Goal: Find contact information: Find contact information

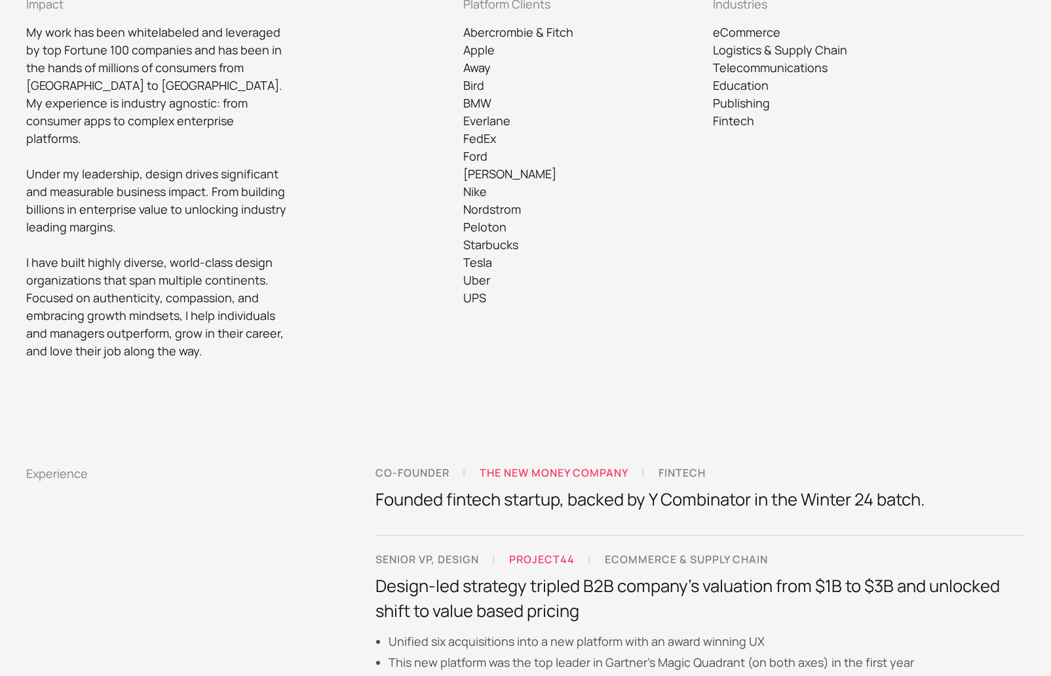
scroll to position [672, 0]
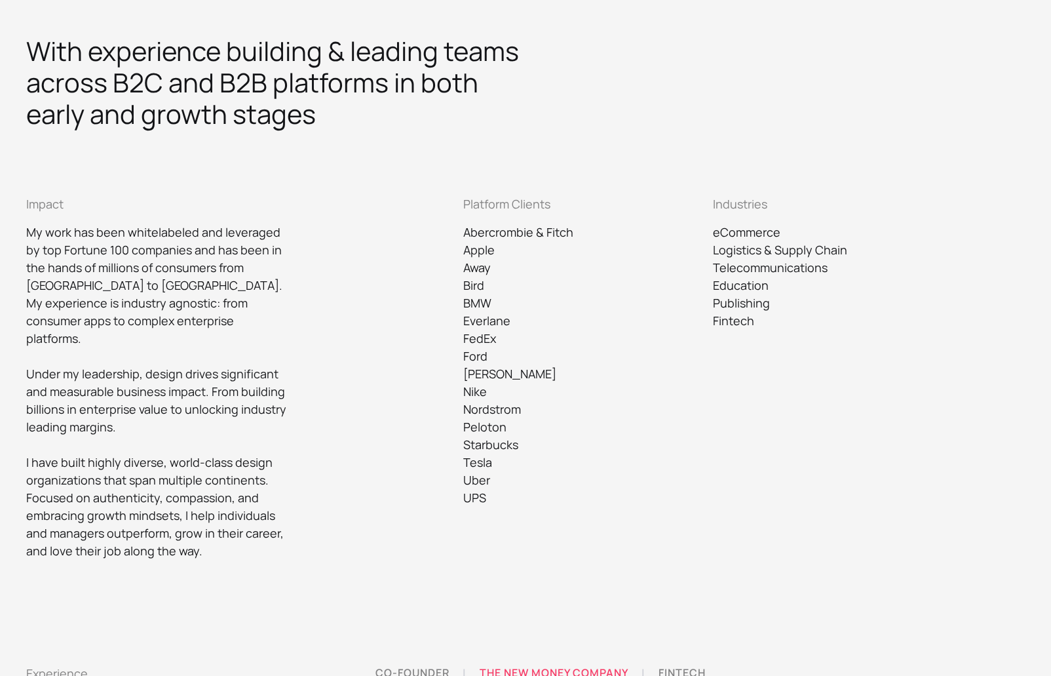
scroll to position [541, 0]
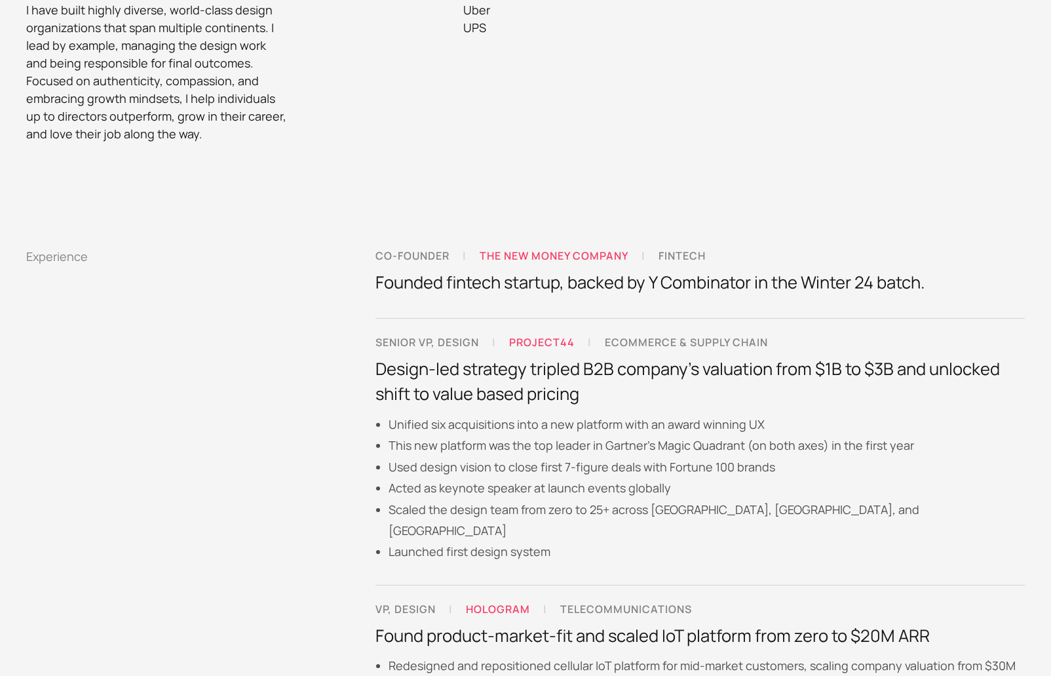
scroll to position [979, 0]
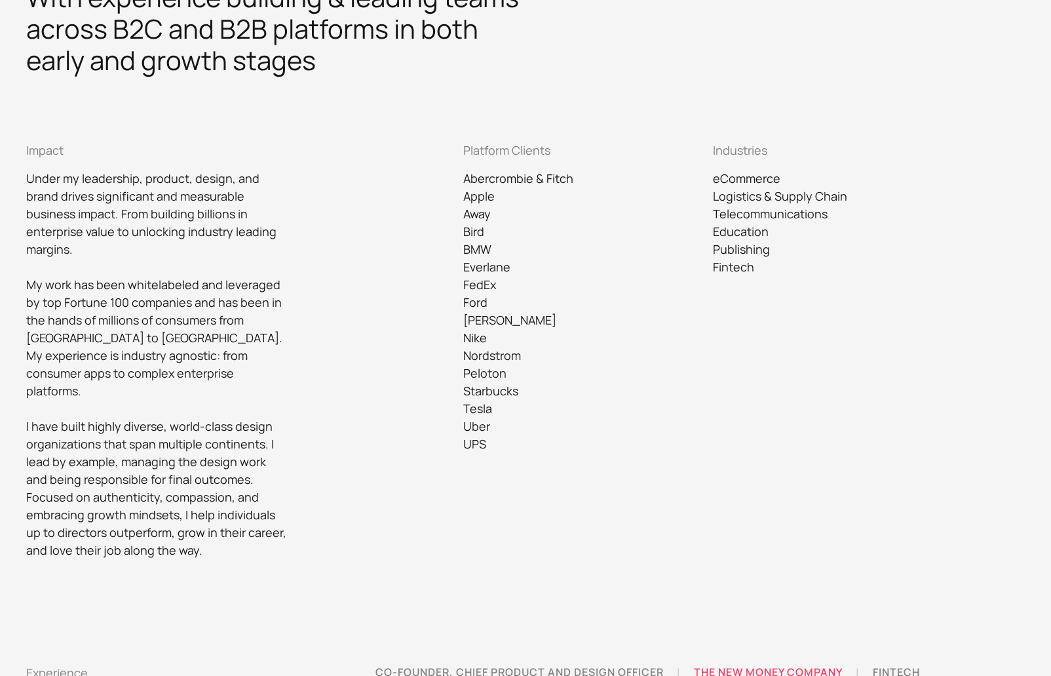
scroll to position [542, 0]
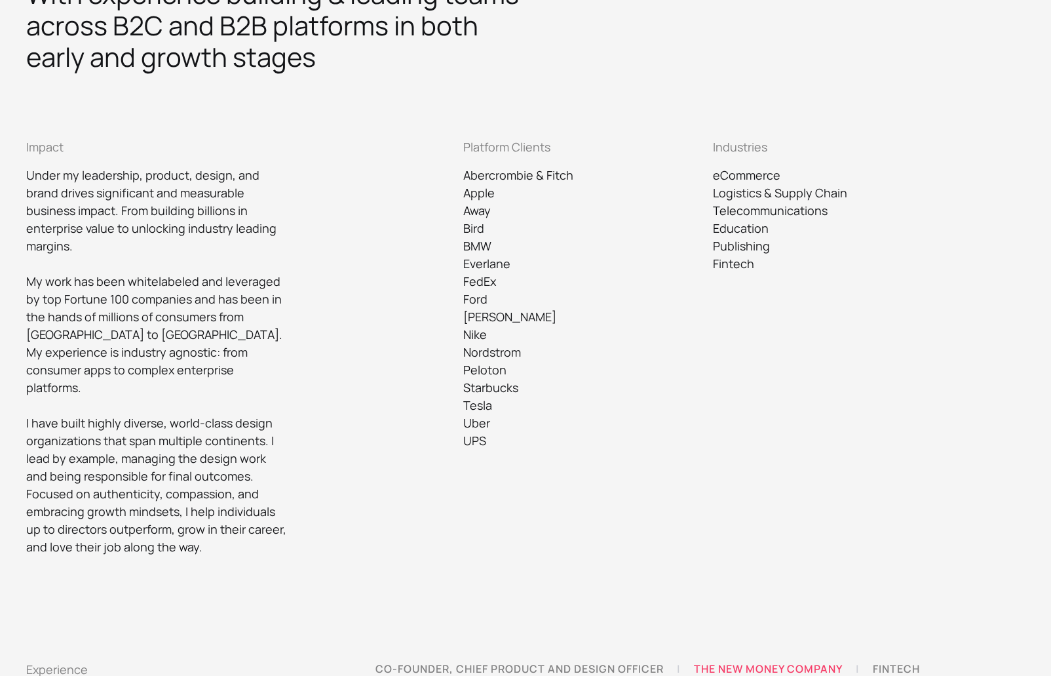
click at [611, 193] on p "Apple" at bounding box center [588, 193] width 250 height 18
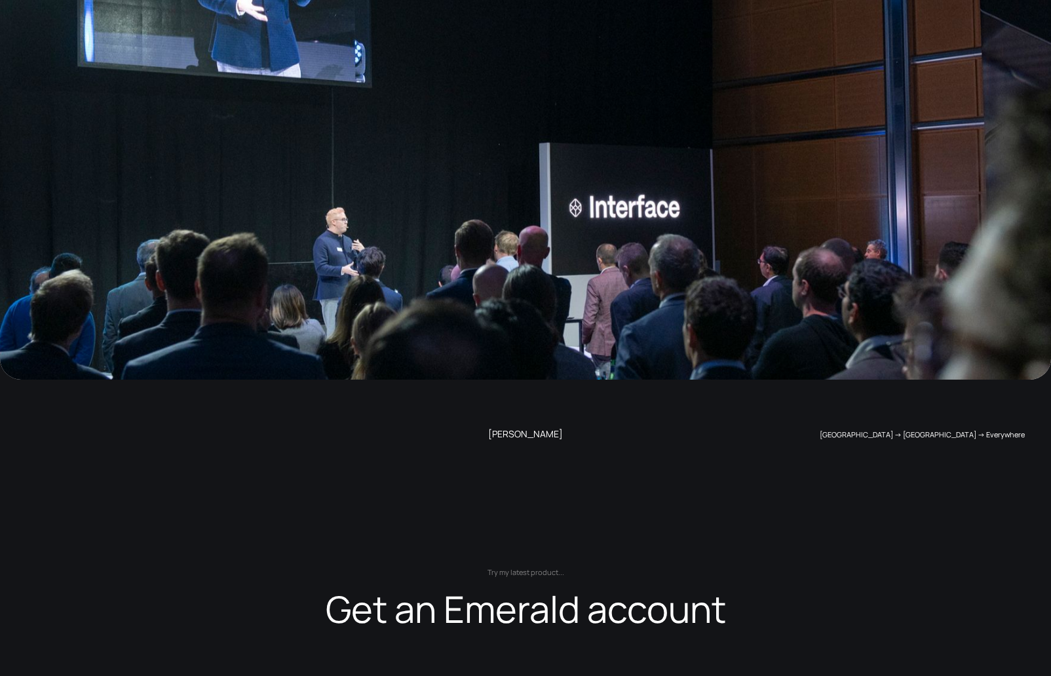
scroll to position [2927, 0]
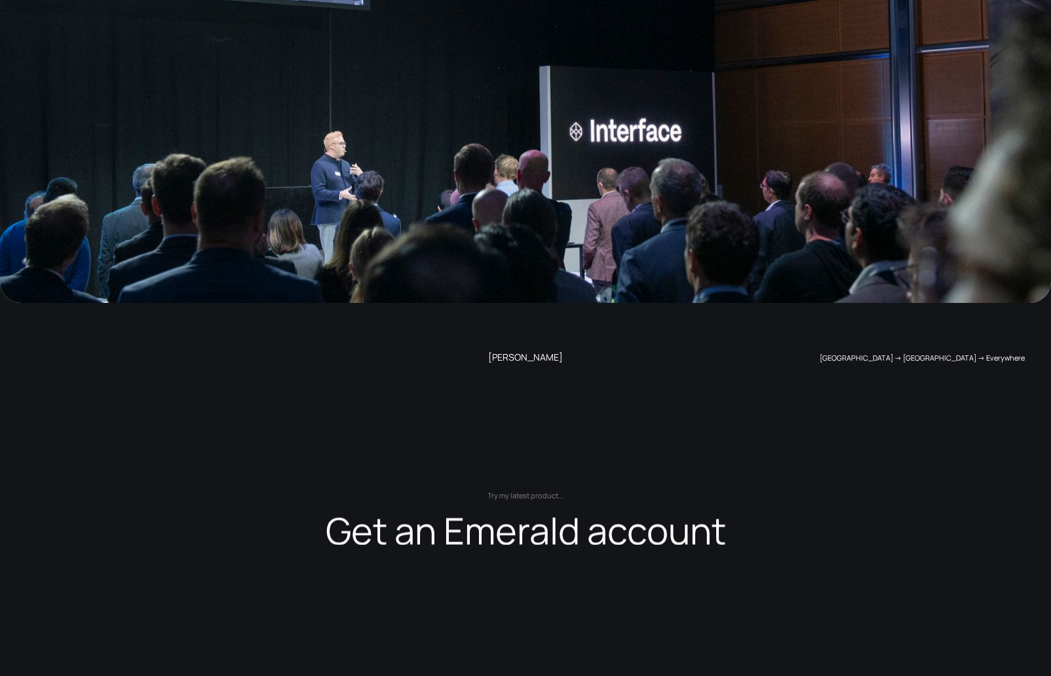
click at [500, 514] on div "Get an Emerald account" at bounding box center [526, 532] width 400 height 37
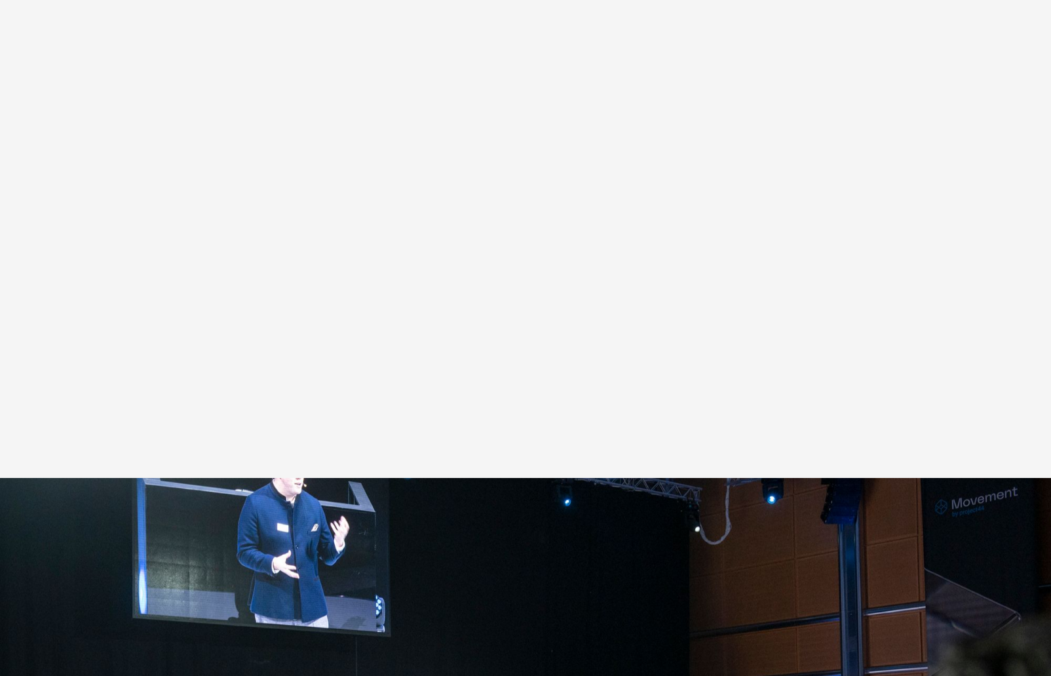
scroll to position [2892, 0]
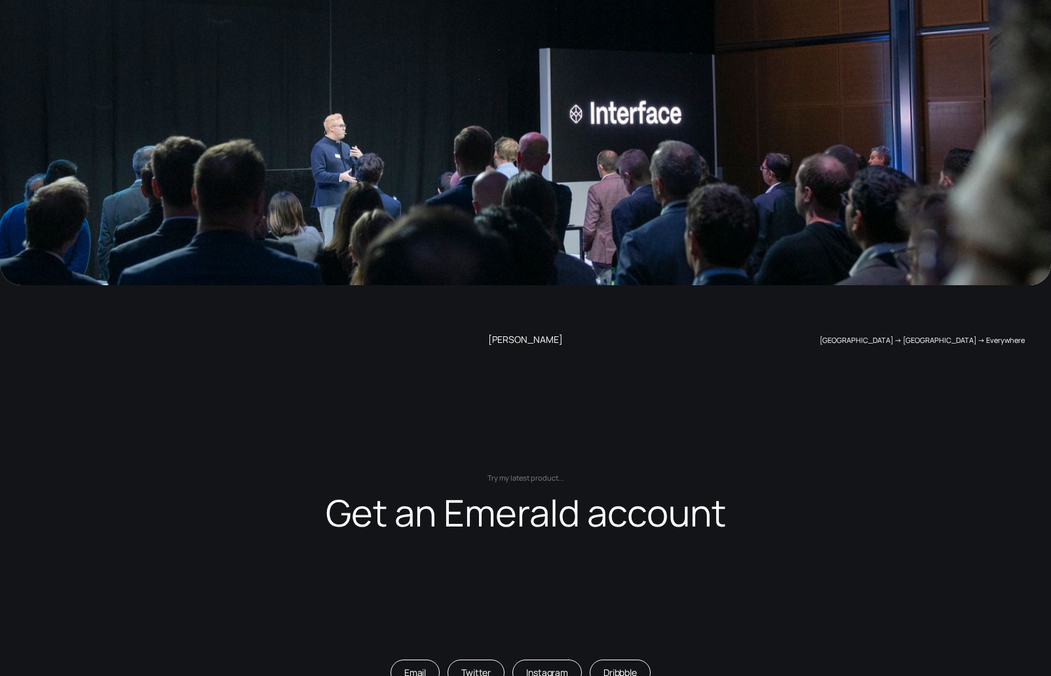
click at [666, 496] on div "Get an Emerald account" at bounding box center [526, 514] width 400 height 37
